Goal: Transaction & Acquisition: Download file/media

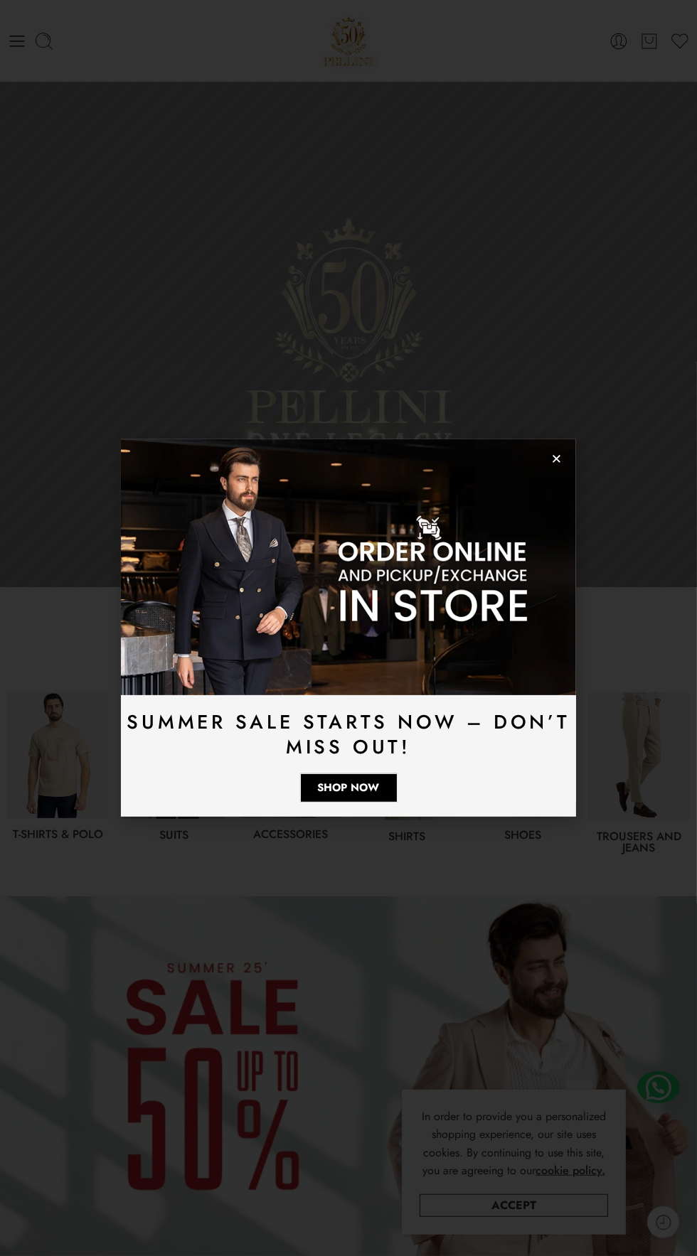
click at [556, 459] on use "Close" at bounding box center [556, 459] width 8 height 8
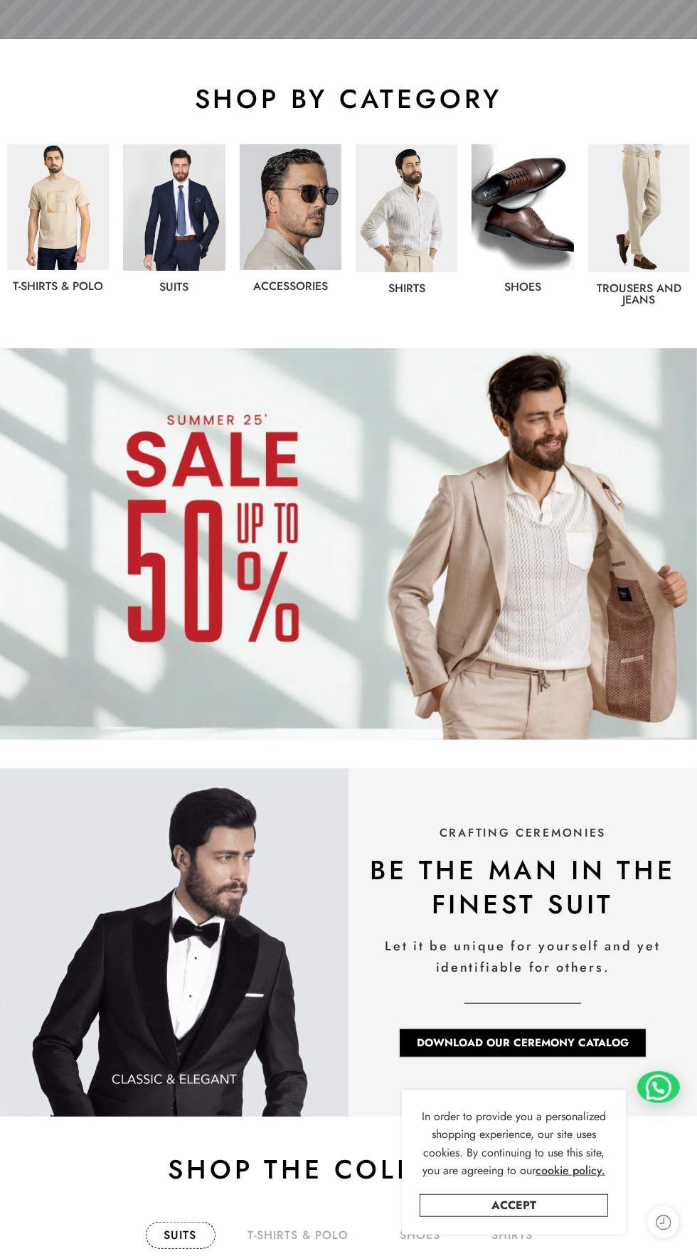
scroll to position [536, 0]
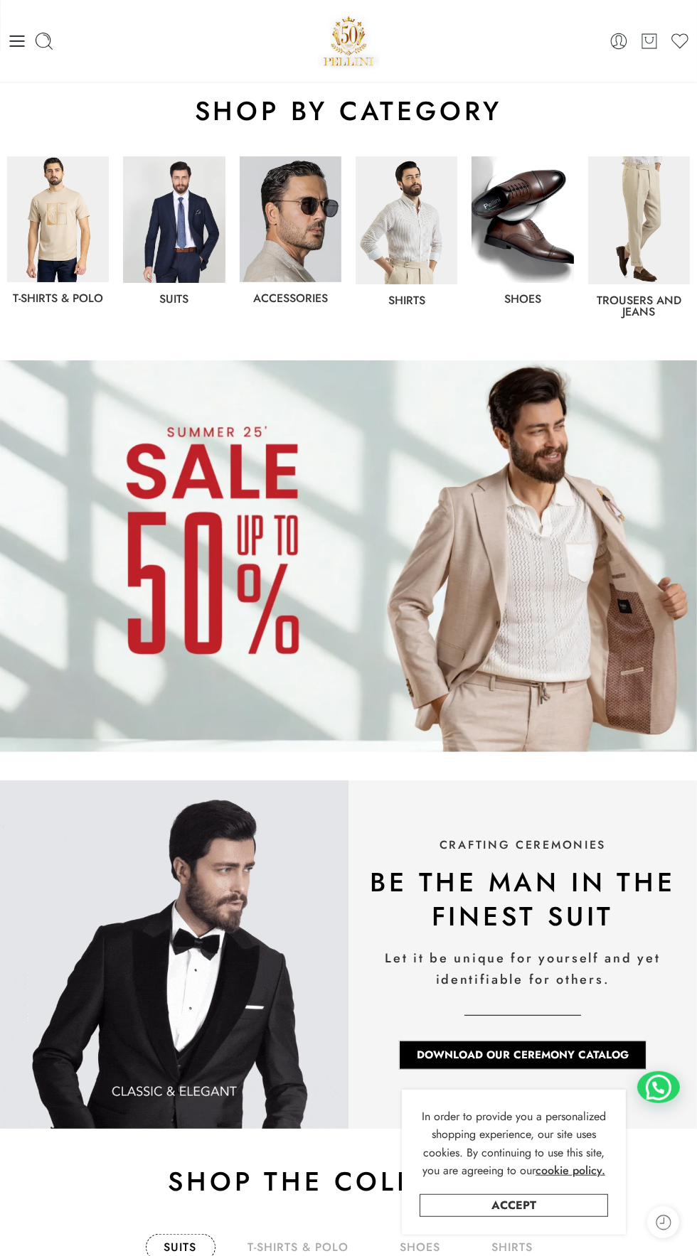
click at [401, 625] on img at bounding box center [348, 556] width 697 height 392
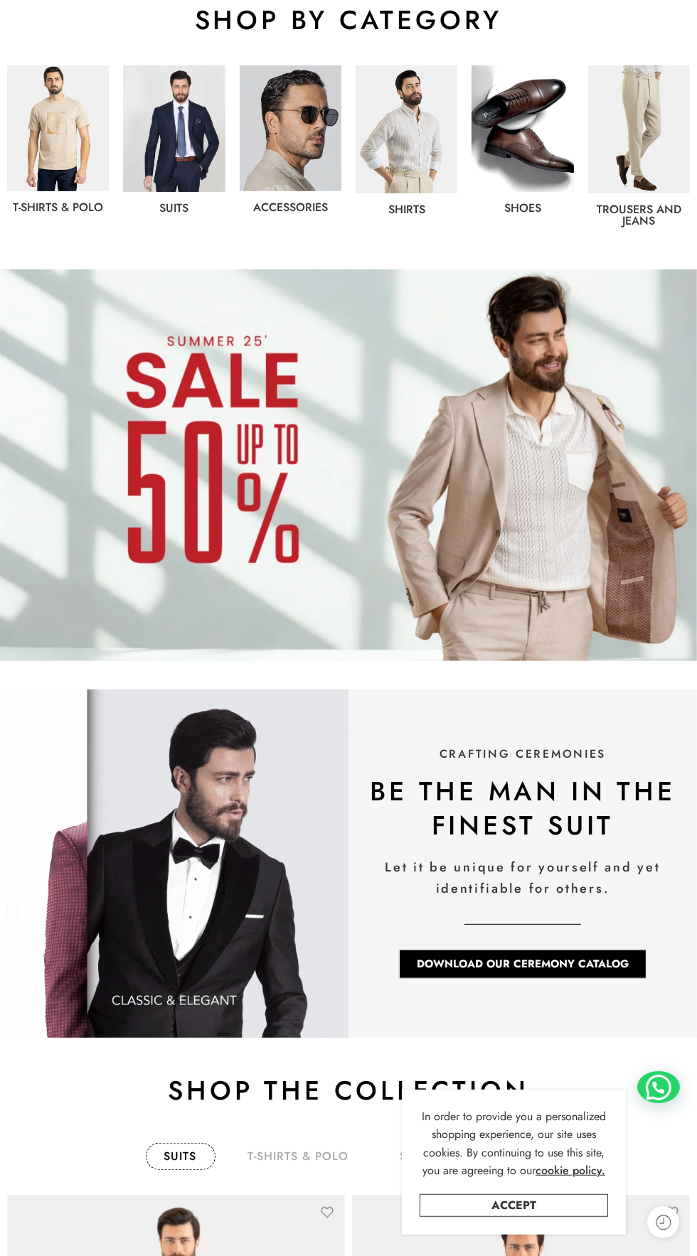
scroll to position [658, 0]
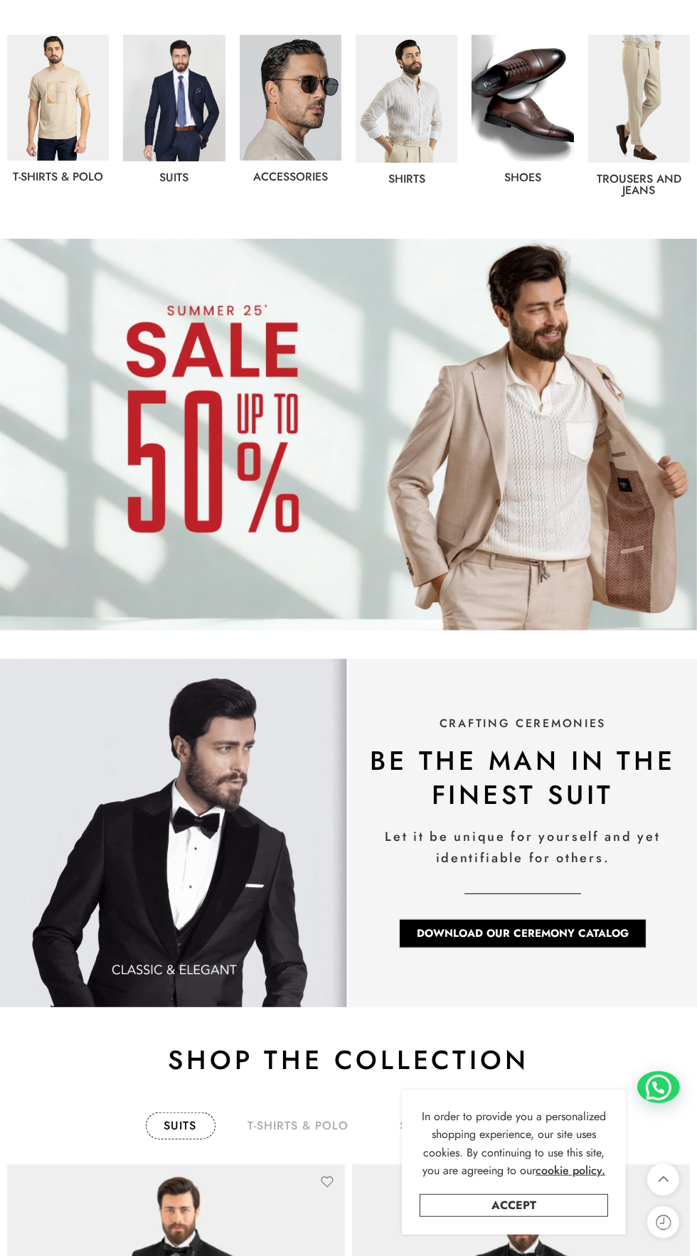
click at [334, 419] on img at bounding box center [348, 435] width 697 height 392
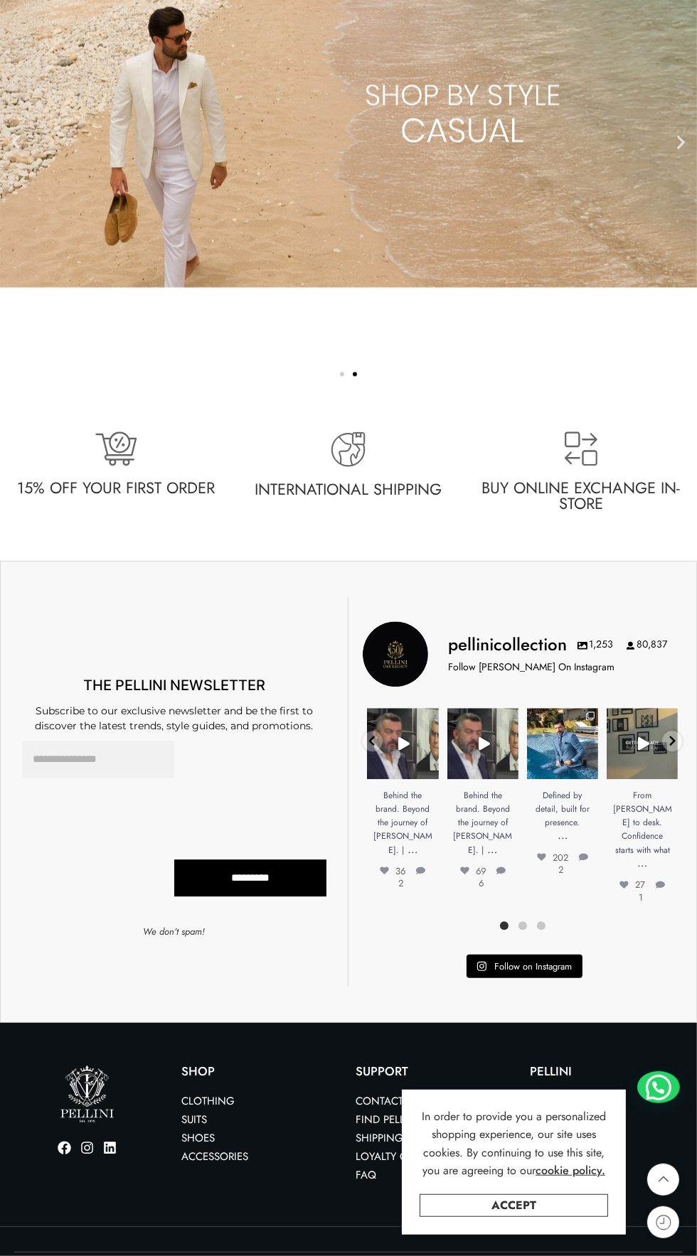
scroll to position [2848, 0]
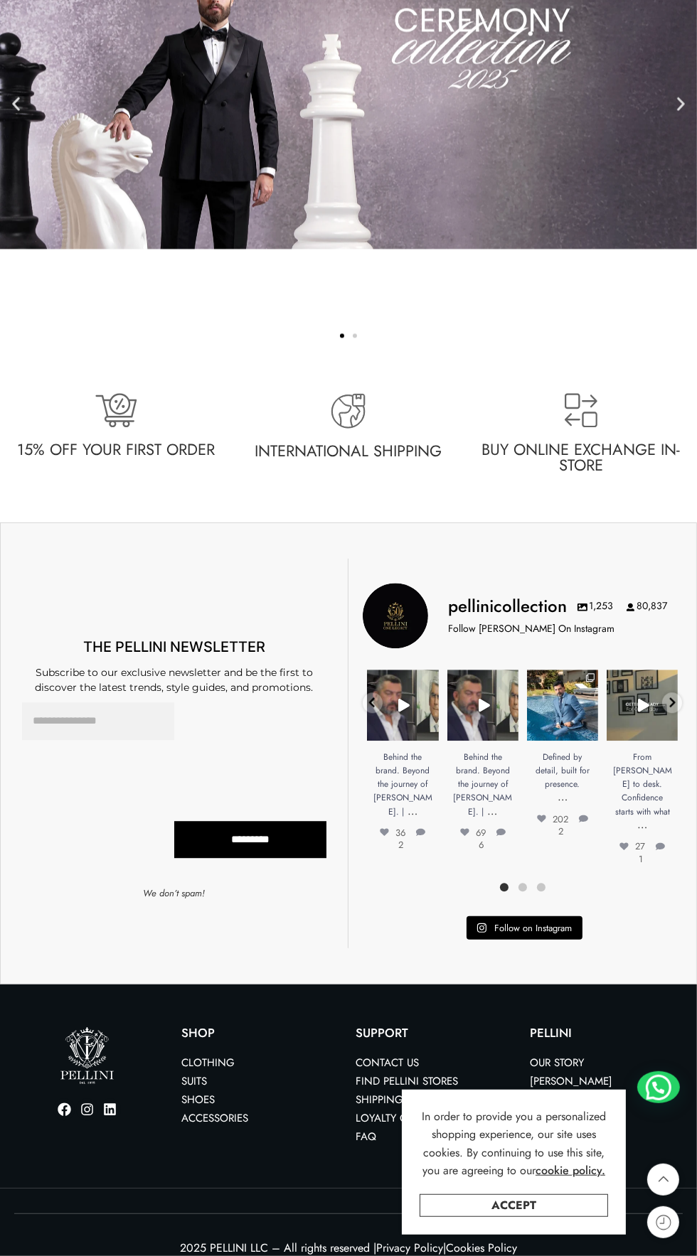
click at [518, 1215] on link "Accept" at bounding box center [513, 1205] width 188 height 23
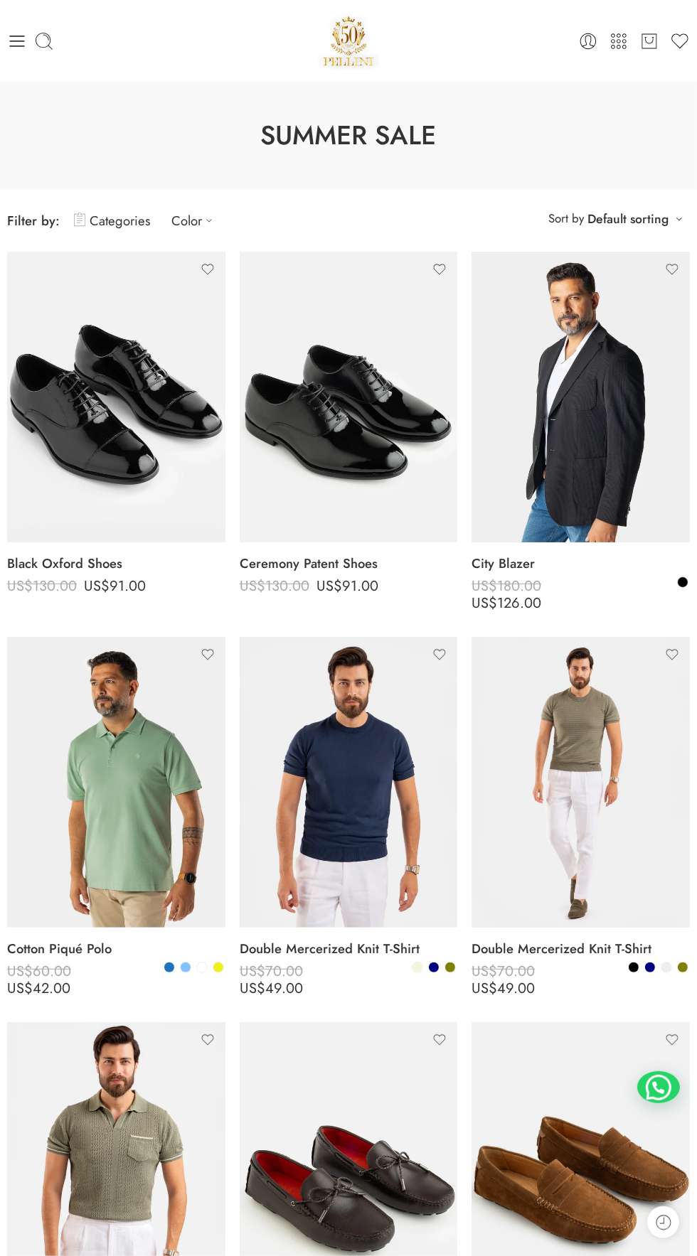
click at [22, 1077] on img at bounding box center [116, 1167] width 218 height 291
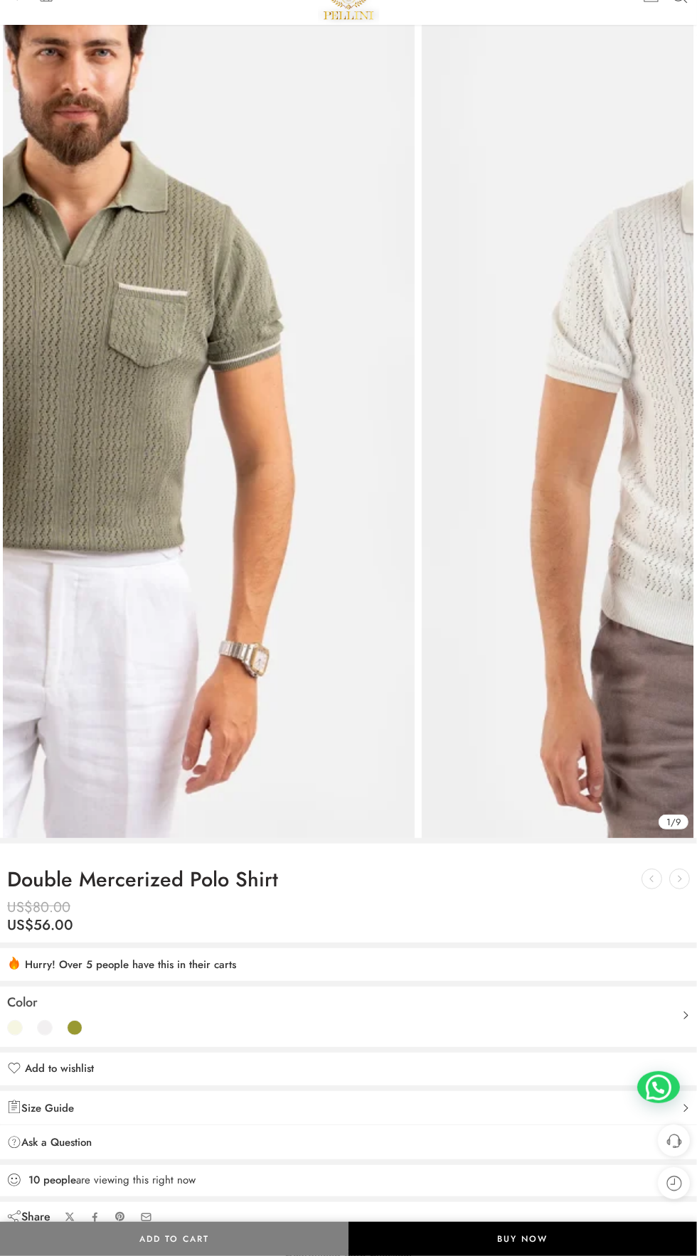
scroll to position [81, 0]
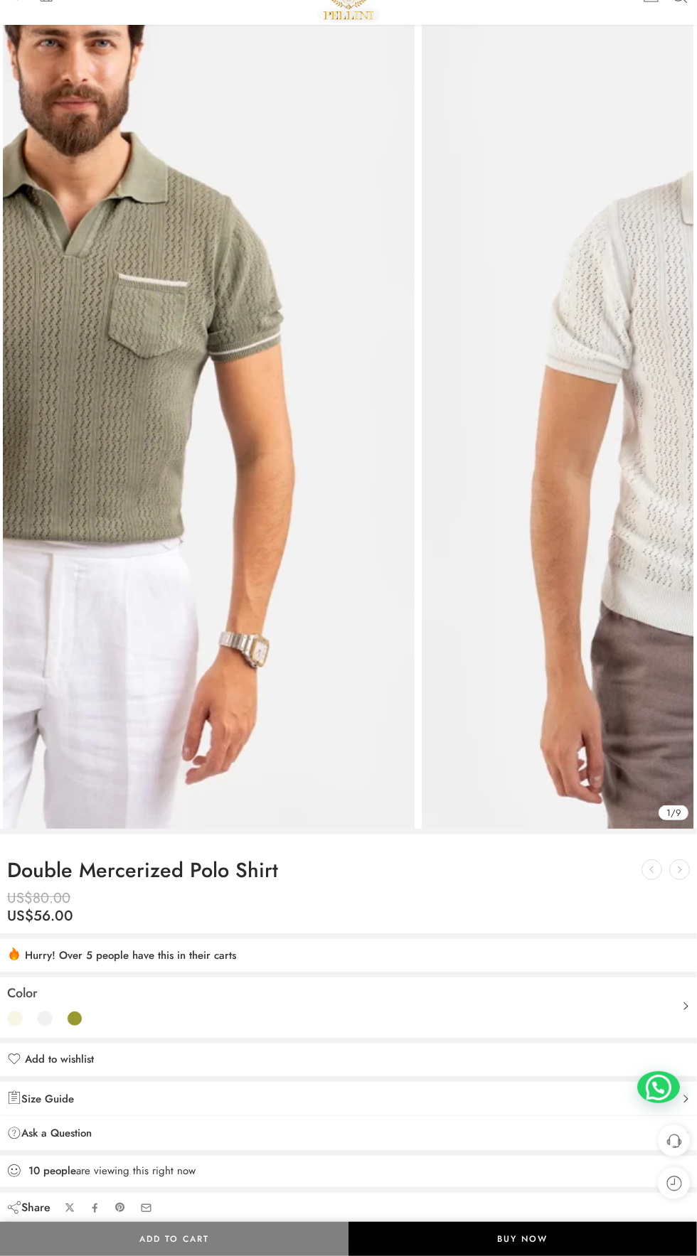
click at [405, 602] on img at bounding box center [73, 374] width 682 height 910
click at [392, 576] on img at bounding box center [73, 374] width 682 height 910
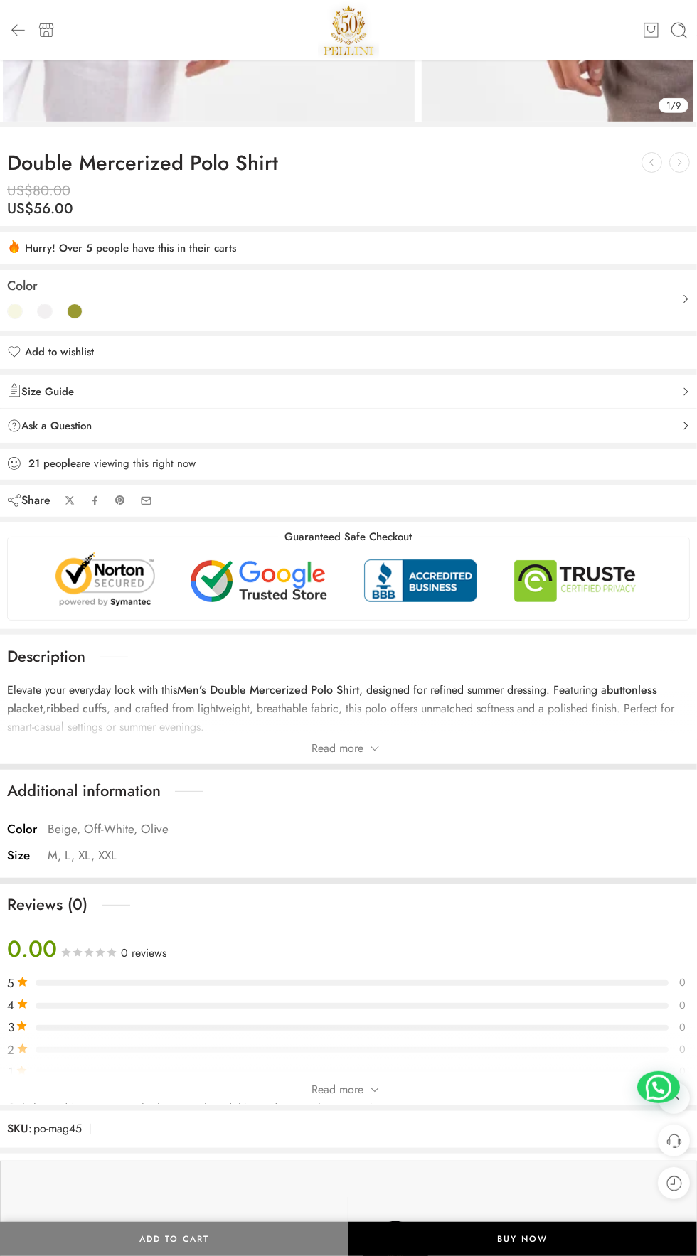
scroll to position [798, 0]
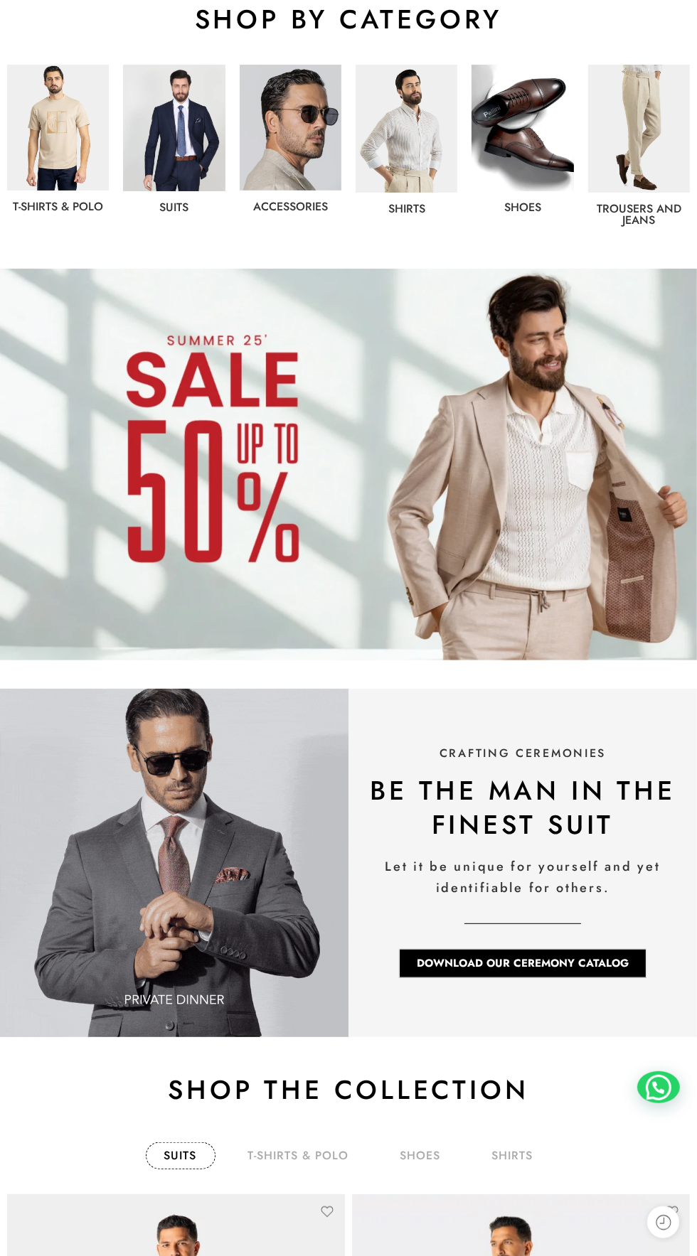
click at [514, 825] on h2 "be the man in the finest suit" at bounding box center [522, 807] width 334 height 68
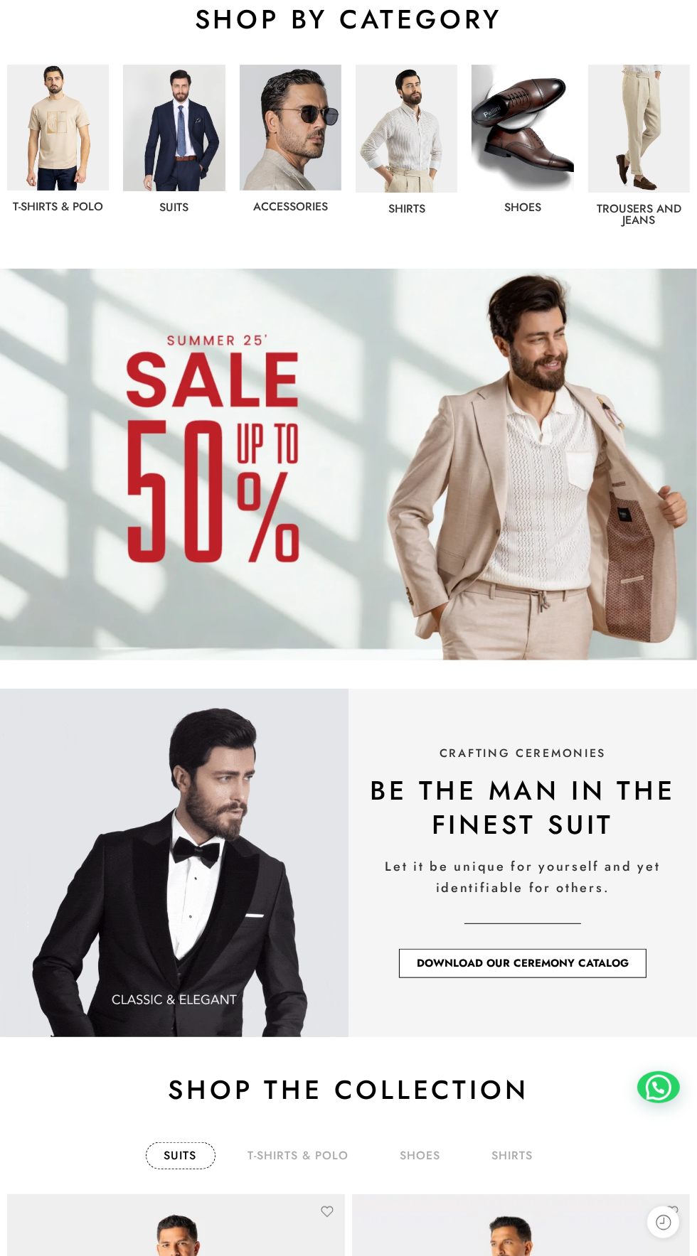
click at [556, 963] on span "Download Our Ceremony Catalog" at bounding box center [523, 963] width 212 height 11
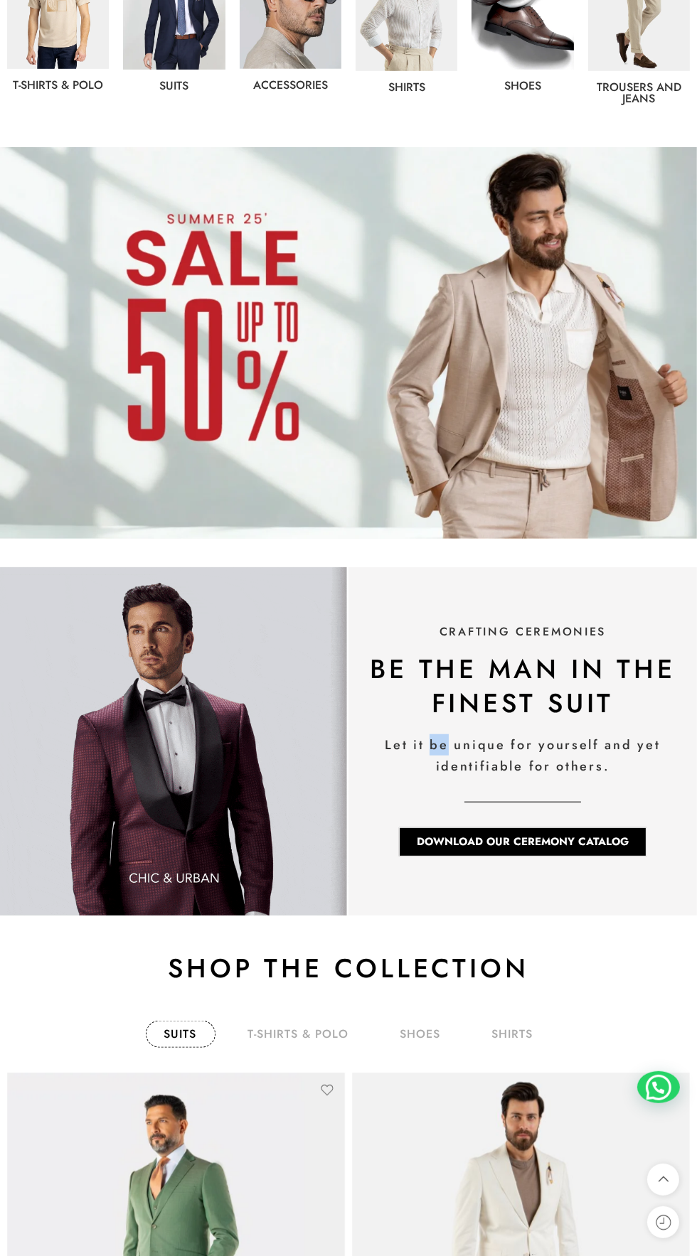
scroll to position [914, 0]
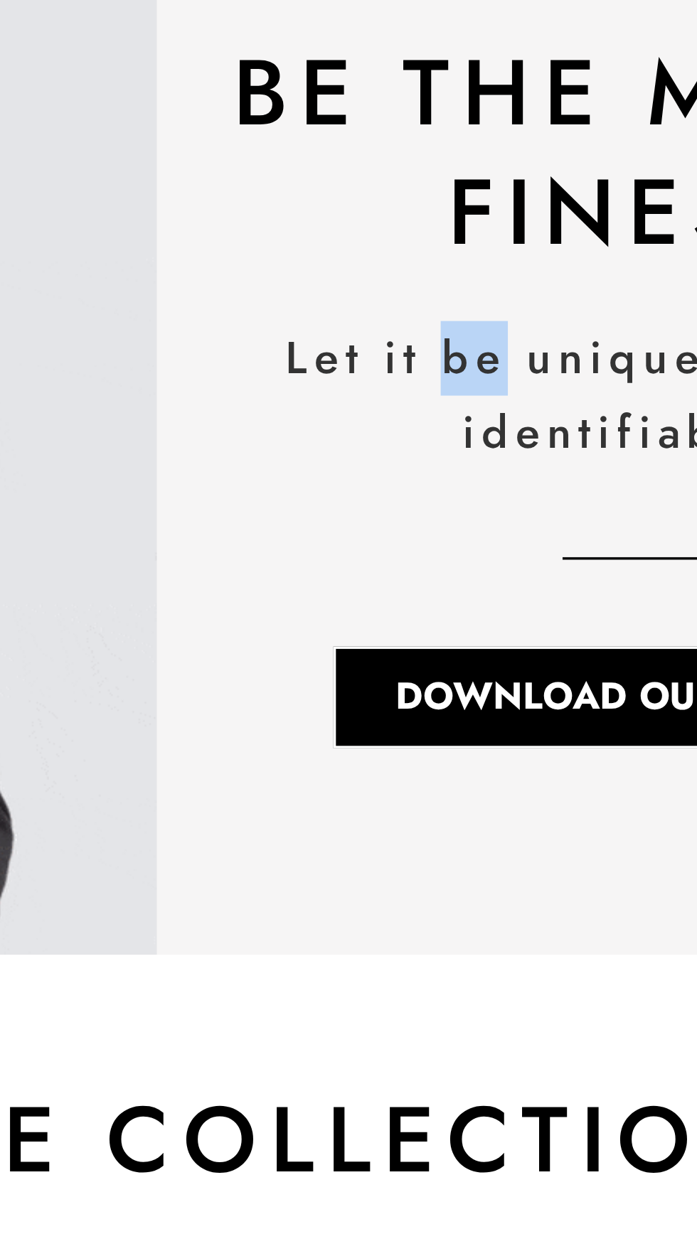
click at [447, 726] on div "CRAFTING CEREMONIES be the man in the finest suit Let it be unique for yourself…" at bounding box center [522, 576] width 348 height 348
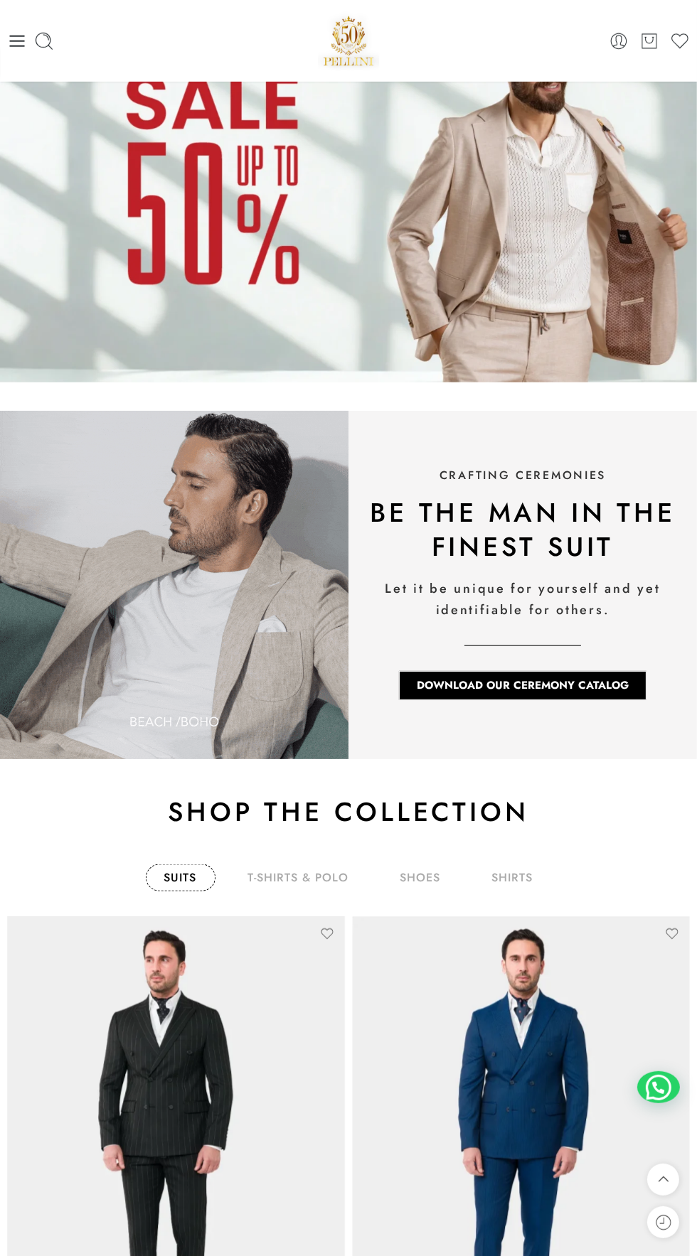
scroll to position [891, 0]
